Goal: Entertainment & Leisure: Consume media (video, audio)

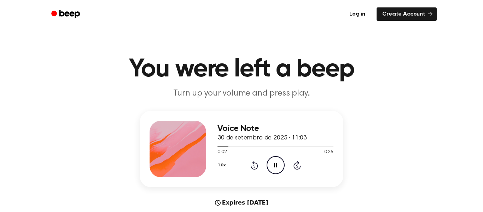
click at [282, 169] on icon "Pause Audio" at bounding box center [276, 165] width 18 height 18
click at [276, 161] on icon "Play Audio" at bounding box center [276, 165] width 18 height 18
click at [224, 166] on button "1.0x" at bounding box center [223, 165] width 11 height 12
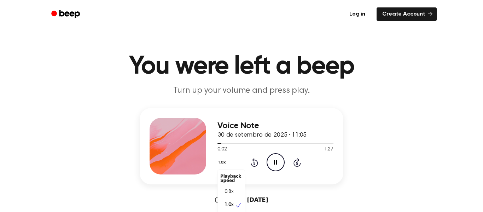
click at [271, 167] on div "1.0x Playback Speed 0.8x 1.0x 1.2x 1.5x 2.0x Rewind 5 seconds Pause Audio Skip …" at bounding box center [276, 162] width 116 height 18
click at [271, 167] on icon "Pause Audio" at bounding box center [276, 162] width 18 height 18
click at [224, 160] on button "1.0x" at bounding box center [223, 162] width 11 height 12
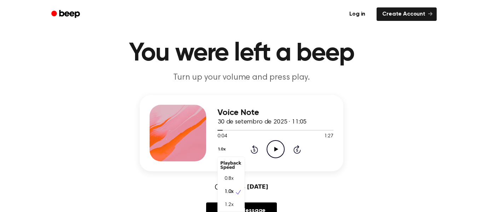
scroll to position [29, 0]
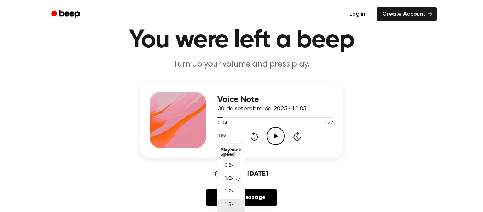
click at [240, 203] on div "1.5x" at bounding box center [231, 204] width 27 height 13
click at [275, 140] on icon "Play Audio" at bounding box center [276, 136] width 18 height 18
click at [220, 136] on button "1.5x" at bounding box center [223, 136] width 10 height 12
click at [232, 184] on div "1.0x" at bounding box center [231, 178] width 27 height 13
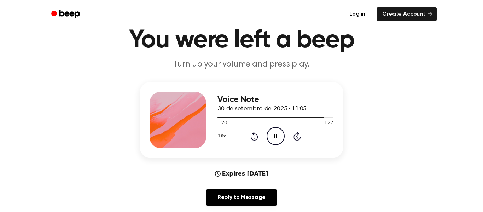
click at [258, 134] on div "1.0x Rewind 5 seconds Pause Audio Skip 5 seconds" at bounding box center [276, 136] width 116 height 18
click at [255, 134] on icon at bounding box center [254, 136] width 7 height 8
click at [309, 117] on div at bounding box center [276, 117] width 116 height 1
click at [132, 192] on div "Voice Note 30 de setembro de 2025 · 11:05 1:12 1:27 Your browser does not suppo…" at bounding box center [241, 146] width 466 height 129
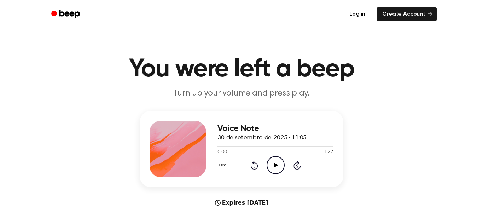
click at [276, 168] on icon "Play Audio" at bounding box center [276, 165] width 18 height 18
